Goal: Go to known website: Access a specific website the user already knows

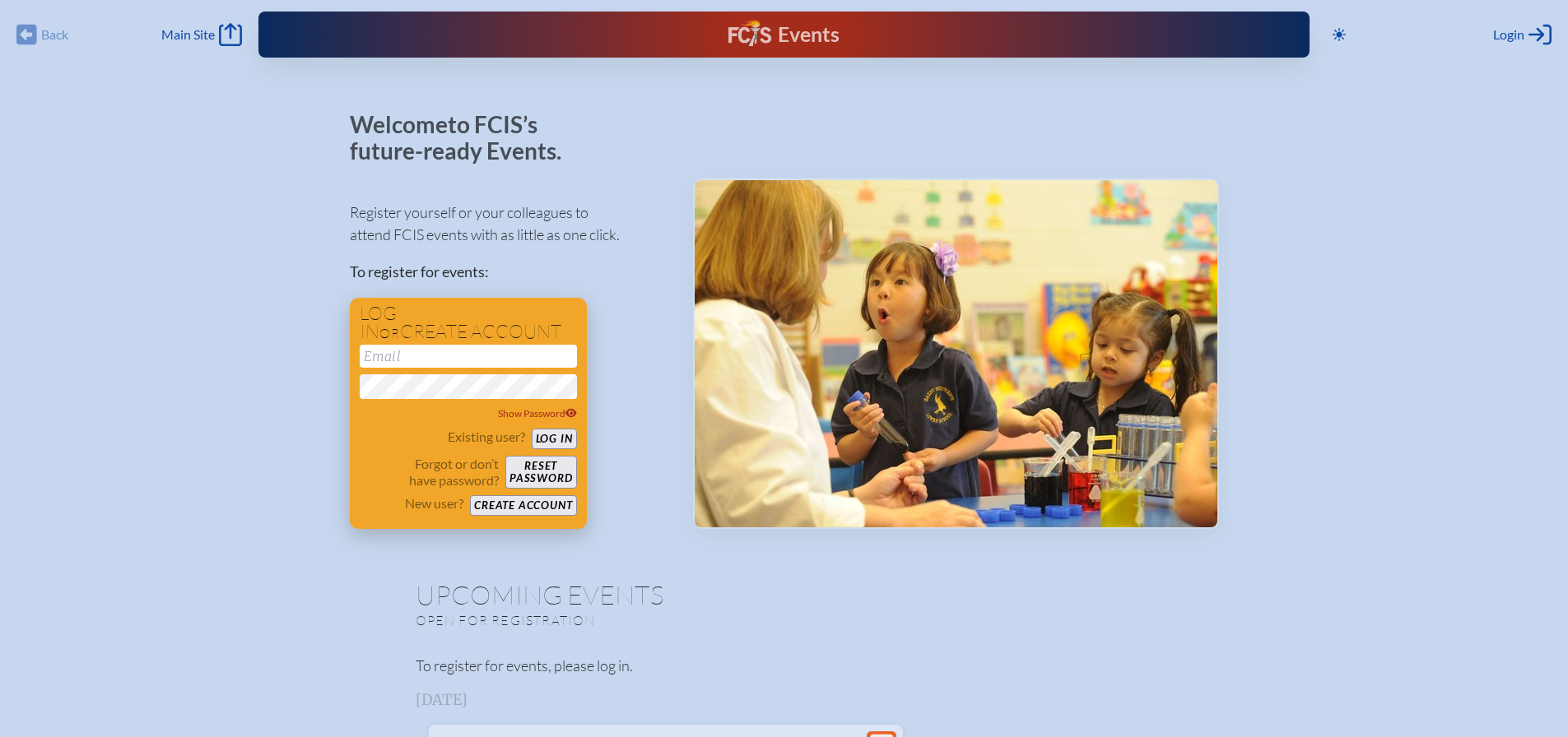
type input "[EMAIL_ADDRESS][DOMAIN_NAME]"
click at [562, 437] on button "Log in" at bounding box center [554, 438] width 45 height 20
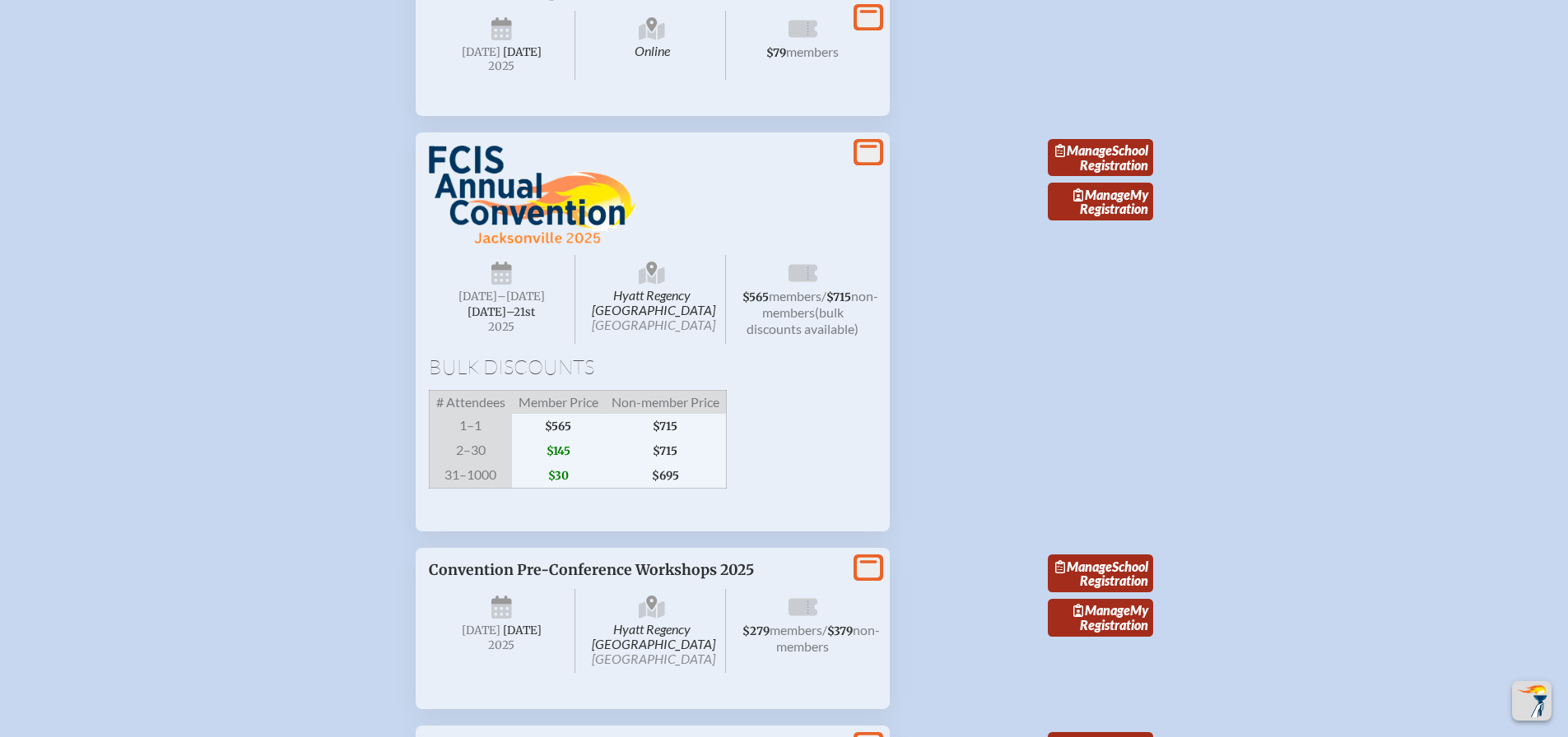
scroll to position [2958, 0]
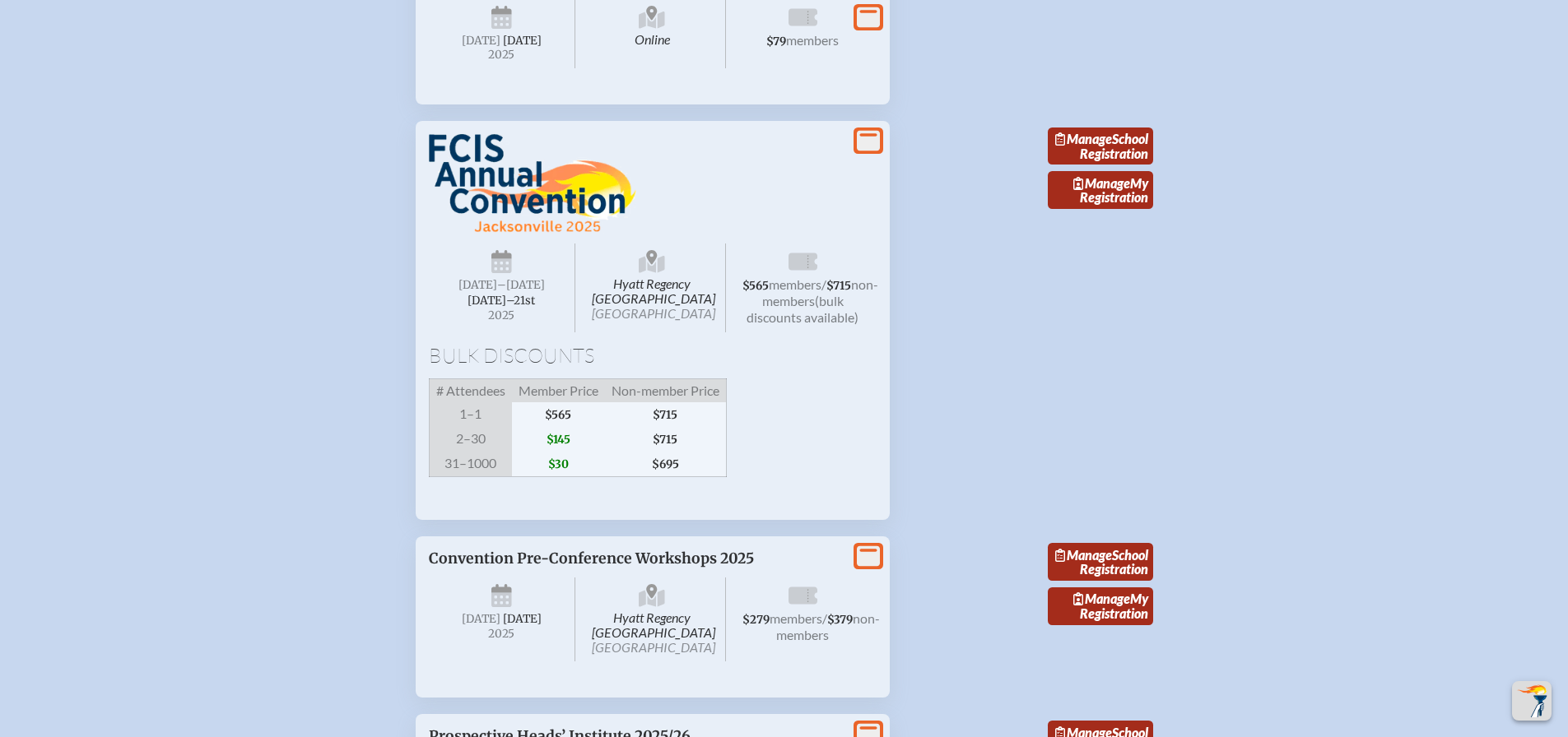
click at [493, 235] on img at bounding box center [532, 184] width 207 height 101
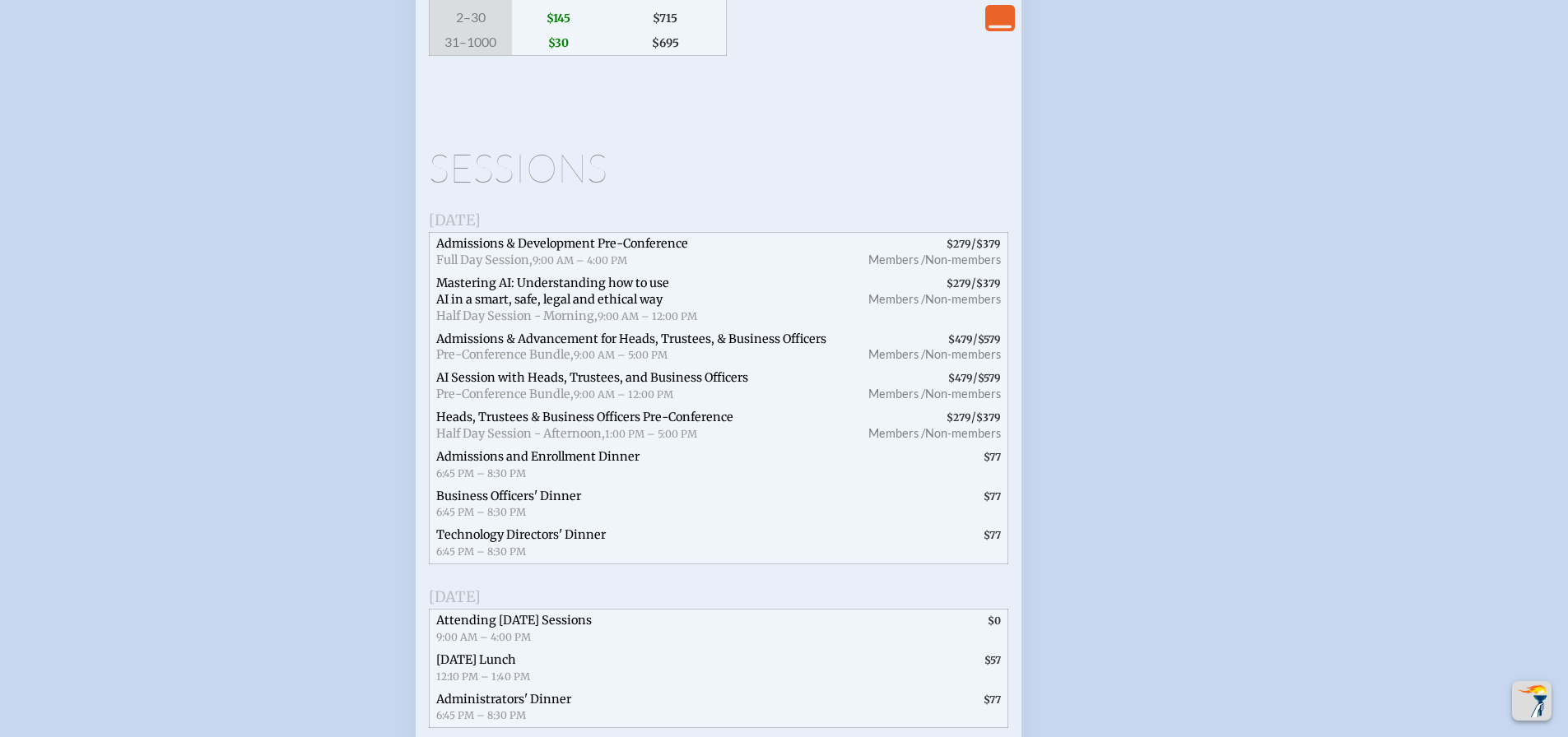
scroll to position [3409, 0]
